Goal: Transaction & Acquisition: Purchase product/service

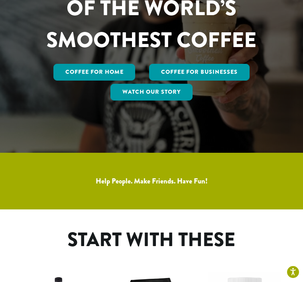
scroll to position [131, 0]
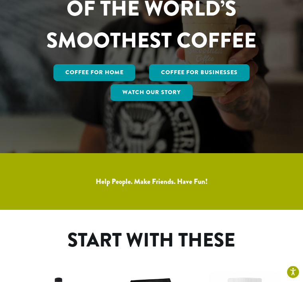
click at [72, 81] on link "Coffee for Home" at bounding box center [94, 72] width 82 height 17
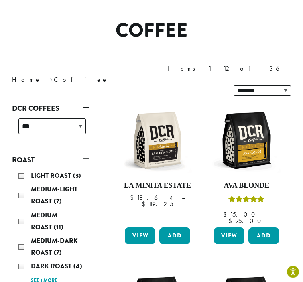
scroll to position [56, 0]
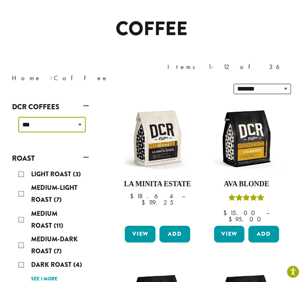
click at [81, 117] on select "**********" at bounding box center [51, 125] width 67 height 16
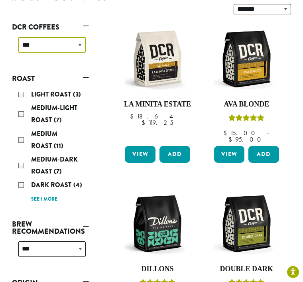
scroll to position [134, 0]
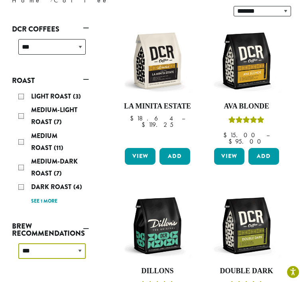
click at [81, 243] on select "**********" at bounding box center [51, 251] width 67 height 16
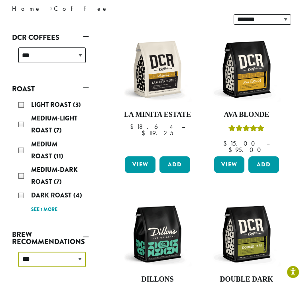
scroll to position [118, 0]
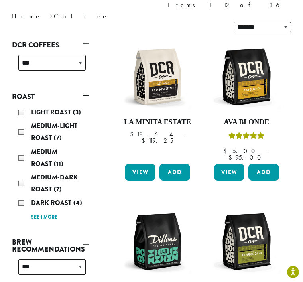
click at [241, 61] on img at bounding box center [246, 76] width 69 height 69
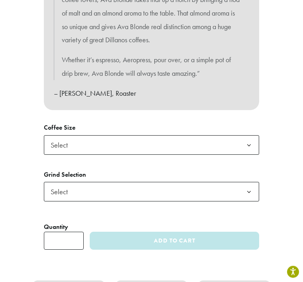
scroll to position [479, 0]
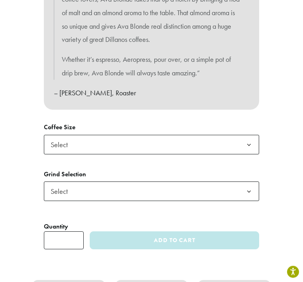
click at [251, 139] on b at bounding box center [249, 145] width 20 height 20
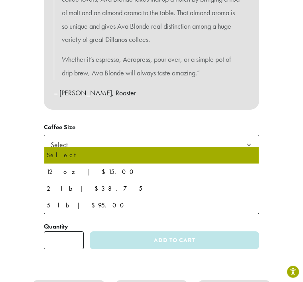
scroll to position [479, 0]
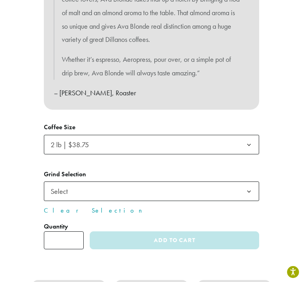
click at [253, 185] on b at bounding box center [249, 192] width 20 height 20
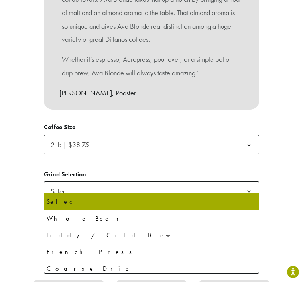
select select "**********"
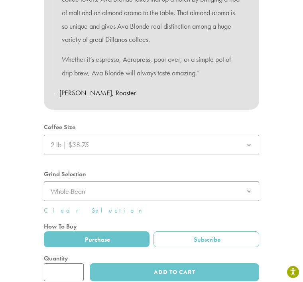
click at [61, 267] on div at bounding box center [151, 201] width 215 height 160
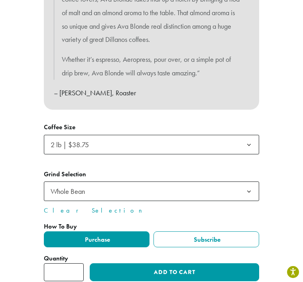
click at [158, 265] on button "Add to cart" at bounding box center [174, 272] width 169 height 18
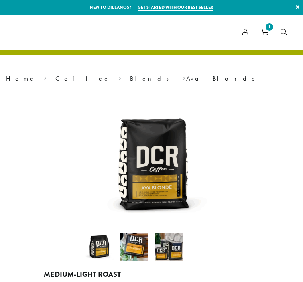
select select "**********"
click at [55, 77] on link "Coffee" at bounding box center [82, 78] width 55 height 8
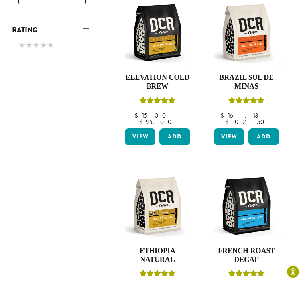
scroll to position [491, 0]
click at [165, 174] on img at bounding box center [157, 205] width 69 height 69
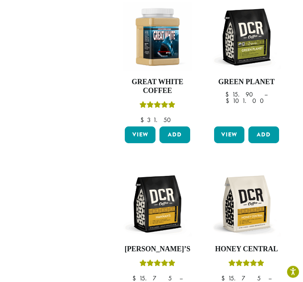
scroll to position [833, 0]
click at [157, 173] on img at bounding box center [157, 203] width 69 height 69
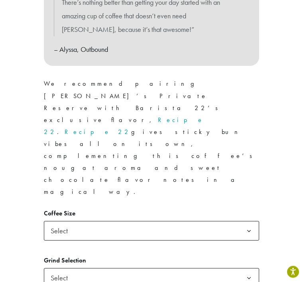
scroll to position [462, 0]
click at [251, 221] on b at bounding box center [249, 231] width 20 height 20
click at [251, 268] on b at bounding box center [249, 278] width 20 height 20
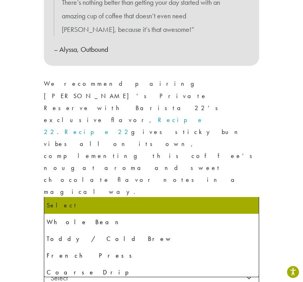
select select "**********"
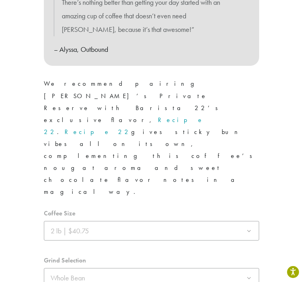
click at [61, 267] on div at bounding box center [151, 288] width 215 height 160
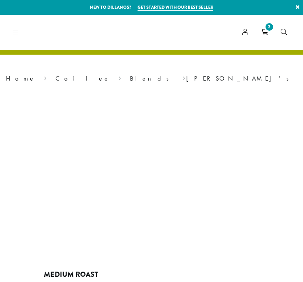
select select "**********"
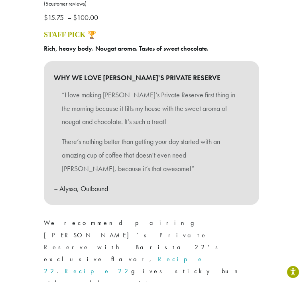
scroll to position [323, 0]
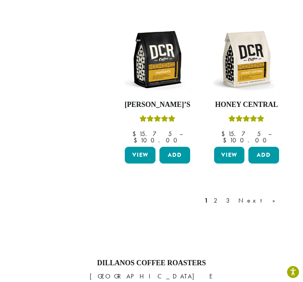
scroll to position [976, 0]
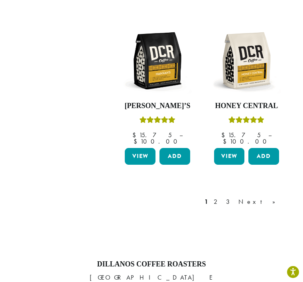
click at [275, 197] on link "Next »" at bounding box center [260, 202] width 46 height 10
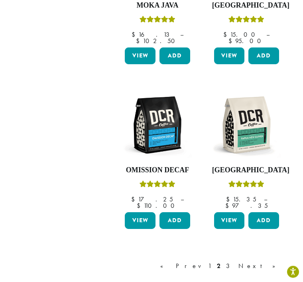
scroll to position [926, 0]
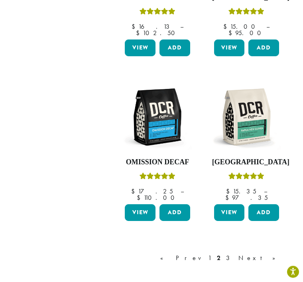
click at [275, 253] on link "Next »" at bounding box center [260, 258] width 46 height 10
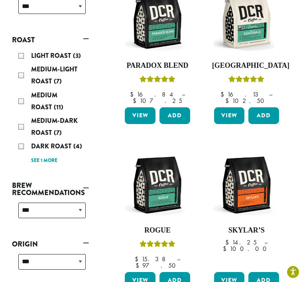
scroll to position [179, 0]
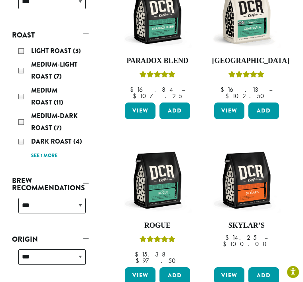
click at [161, 159] on img at bounding box center [157, 179] width 69 height 69
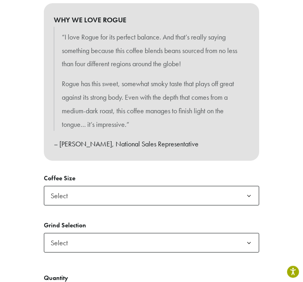
scroll to position [381, 0]
click at [253, 192] on b at bounding box center [249, 196] width 20 height 20
click at [250, 238] on b at bounding box center [249, 243] width 20 height 20
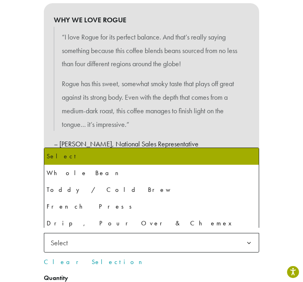
select select "**********"
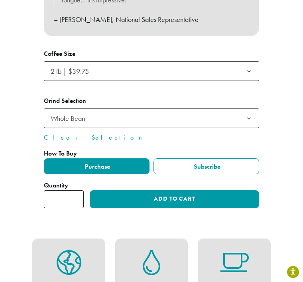
scroll to position [505, 0]
click at [167, 194] on button "Add to cart" at bounding box center [174, 199] width 169 height 18
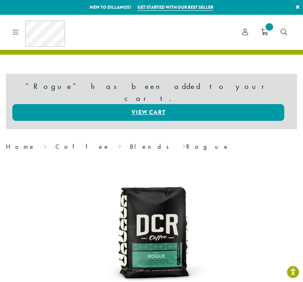
click at [143, 104] on link "View cart" at bounding box center [148, 112] width 272 height 17
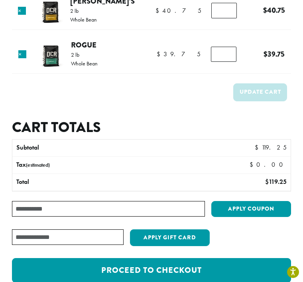
scroll to position [273, 0]
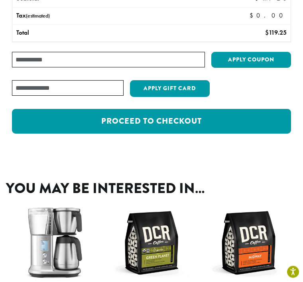
click at [127, 121] on link "Proceed to checkout" at bounding box center [151, 121] width 279 height 25
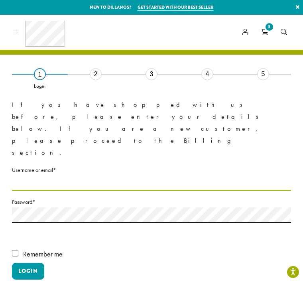
click at [54, 175] on input "Username or email * Required" at bounding box center [151, 183] width 279 height 16
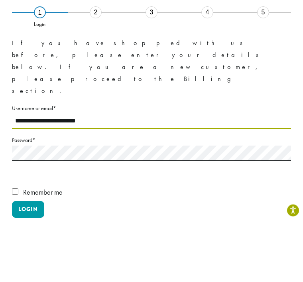
type input "**********"
click at [65, 197] on label "Password * Required" at bounding box center [151, 202] width 279 height 10
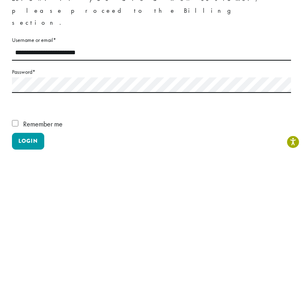
click at [33, 263] on button "Login" at bounding box center [28, 271] width 32 height 17
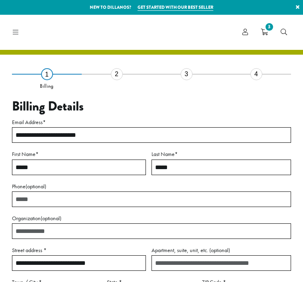
select select "**"
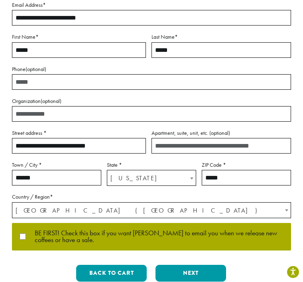
scroll to position [119, 0]
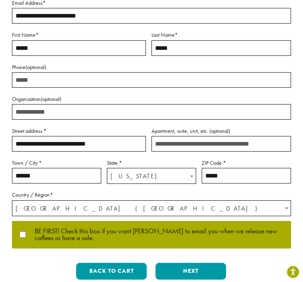
click at [196, 268] on button "Next" at bounding box center [190, 271] width 71 height 17
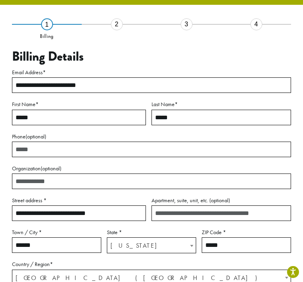
scroll to position [45, 0]
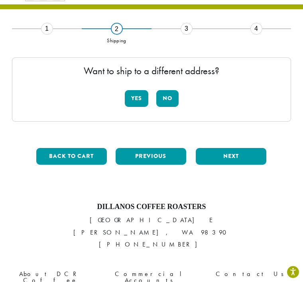
click at [170, 104] on button "No" at bounding box center [167, 98] width 22 height 17
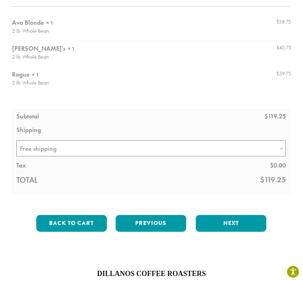
scroll to position [116, 0]
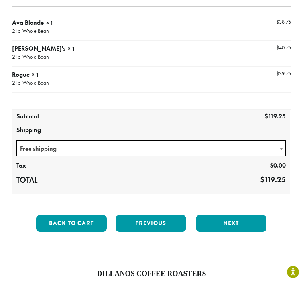
click at [243, 223] on button "Next" at bounding box center [231, 223] width 71 height 17
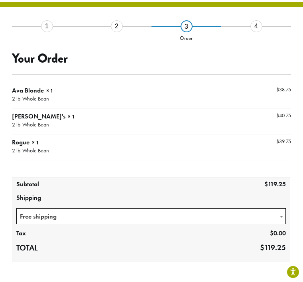
scroll to position [45, 0]
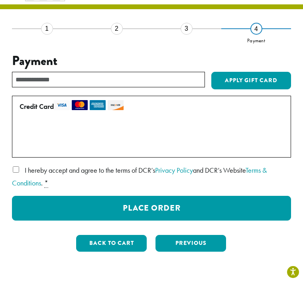
click at [161, 206] on button "Place Order" at bounding box center [151, 208] width 279 height 25
